Goal: Transaction & Acquisition: Subscribe to service/newsletter

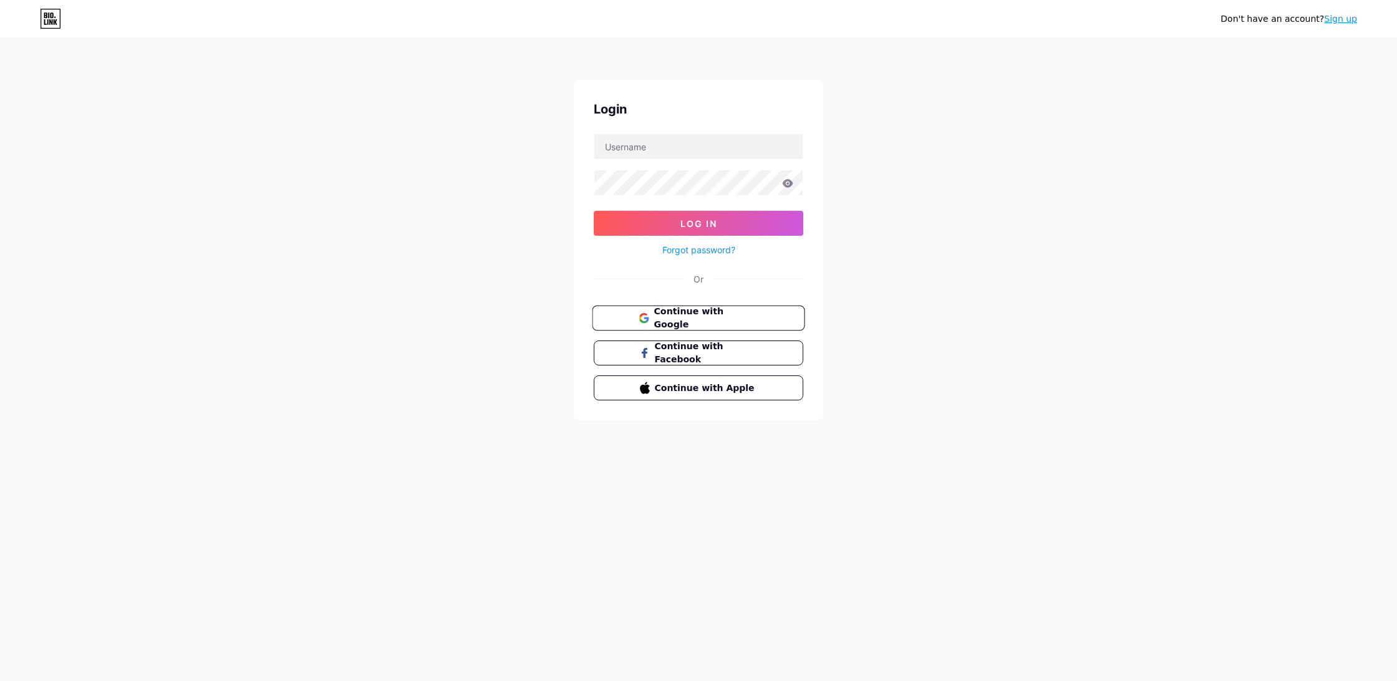
click at [742, 314] on span "Continue with Google" at bounding box center [706, 318] width 104 height 27
